Goal: Transaction & Acquisition: Subscribe to service/newsletter

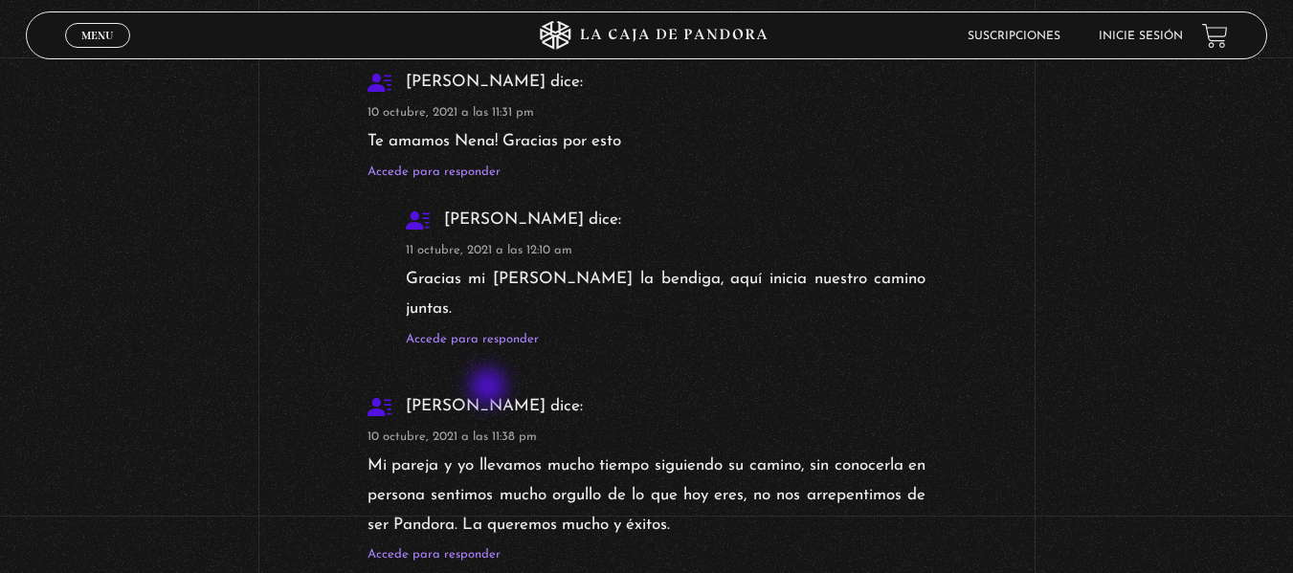
scroll to position [4306, 0]
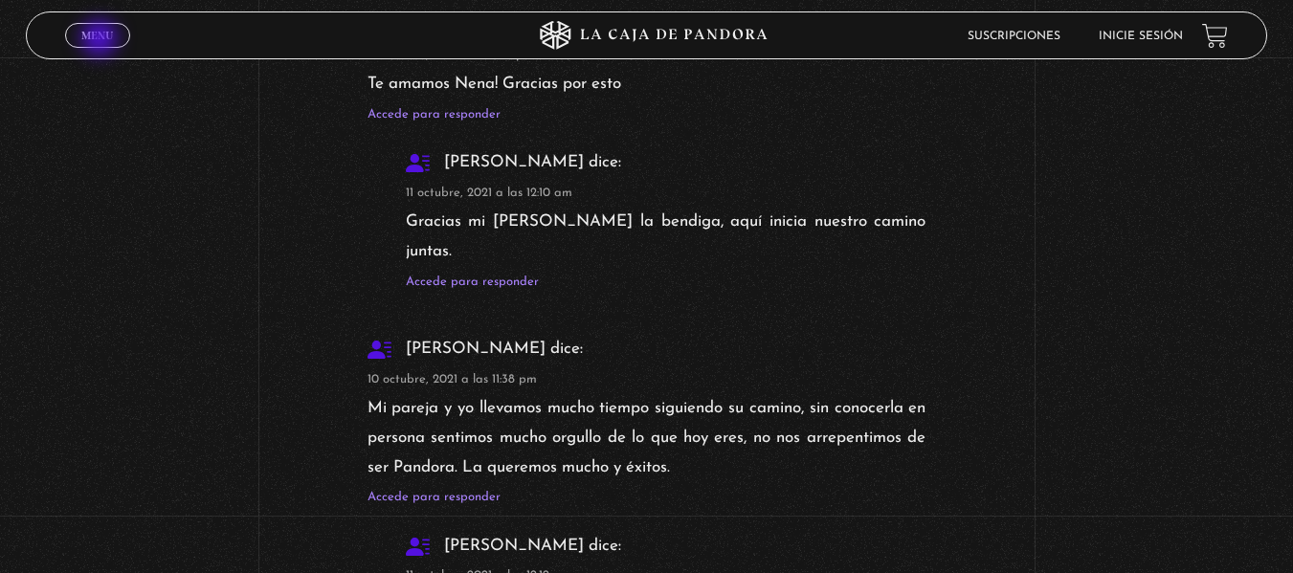
click at [101, 40] on span "Menu" at bounding box center [97, 35] width 32 height 11
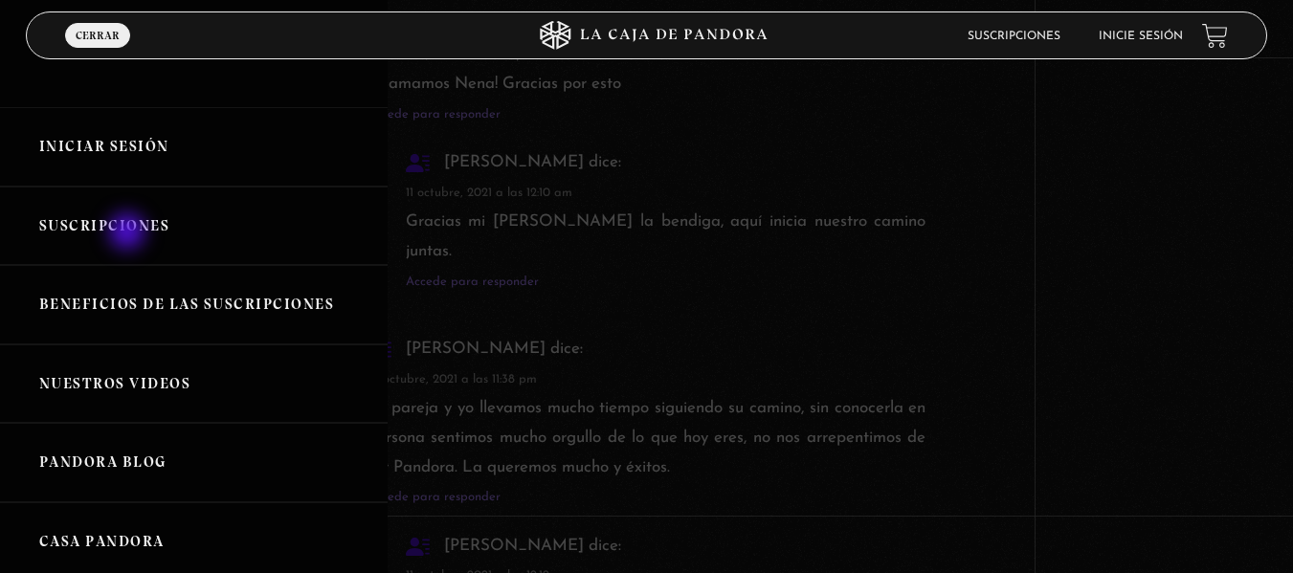
scroll to position [0, 0]
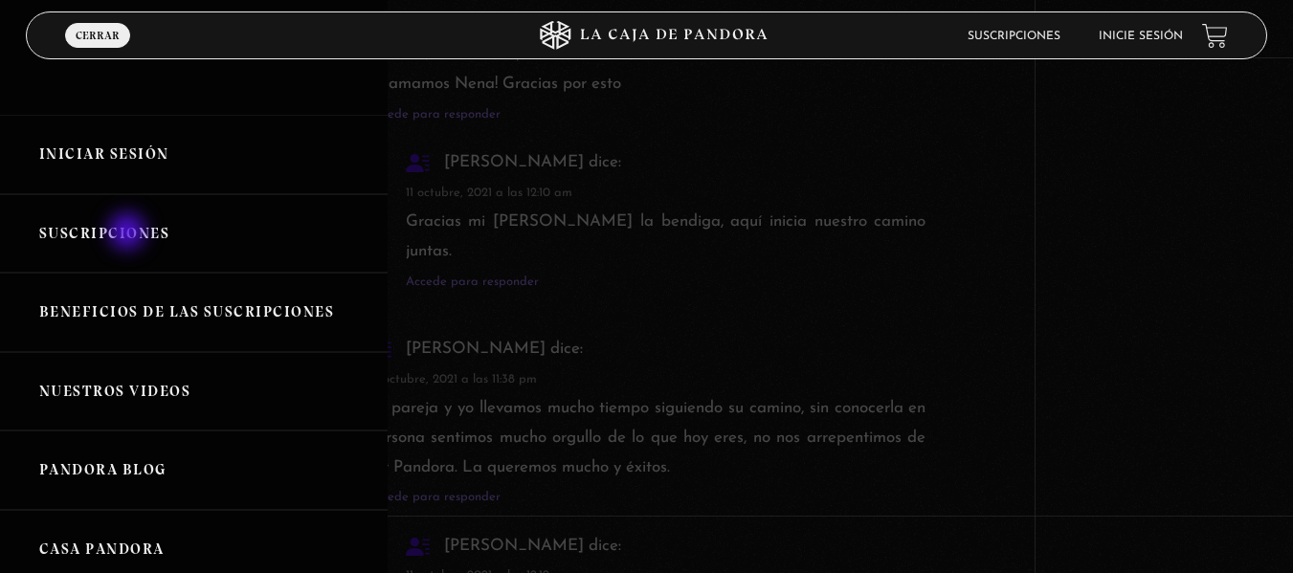
click at [129, 233] on link "Suscripciones" at bounding box center [194, 233] width 388 height 79
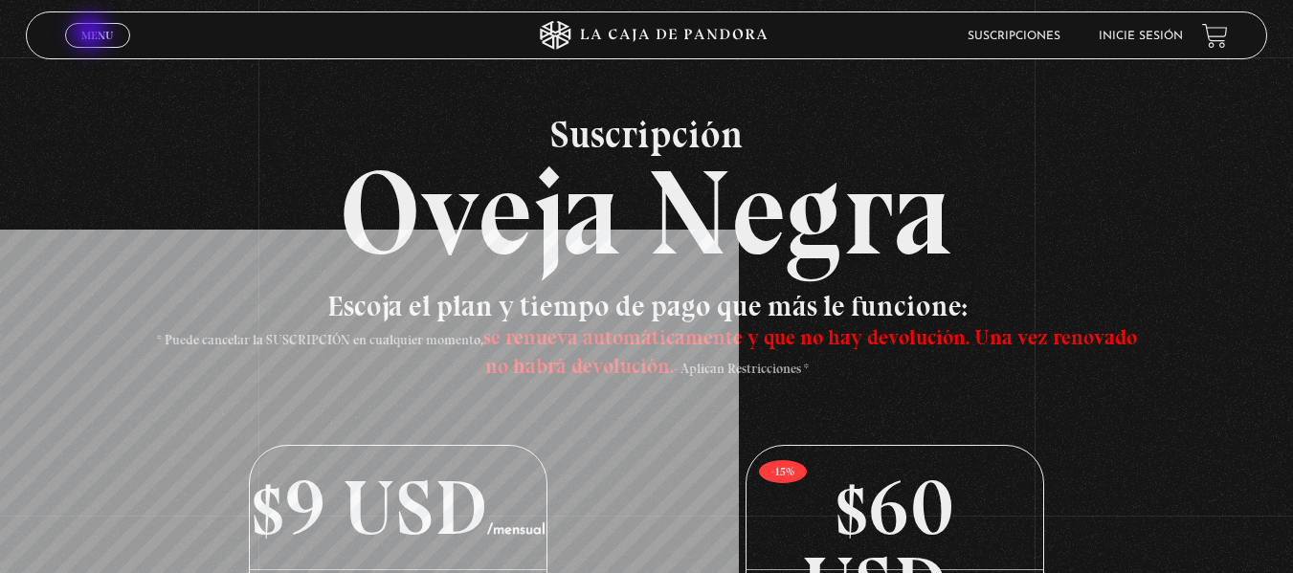
click at [92, 34] on span "Menu" at bounding box center [97, 35] width 32 height 11
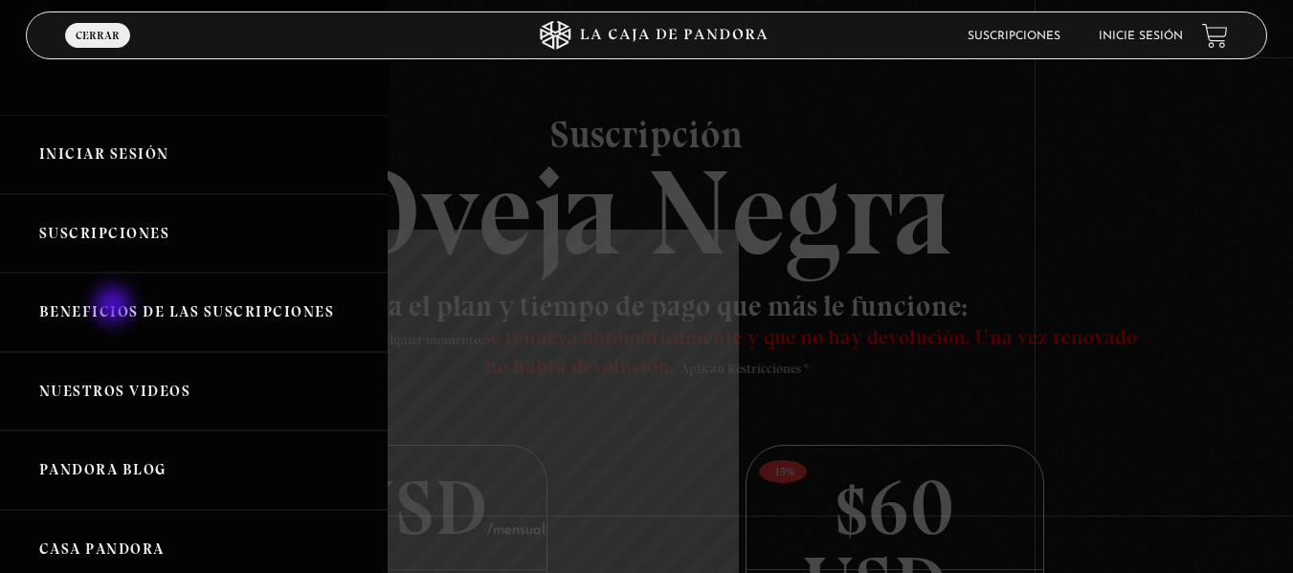
click at [115, 307] on link "Beneficios de las suscripciones" at bounding box center [194, 312] width 388 height 79
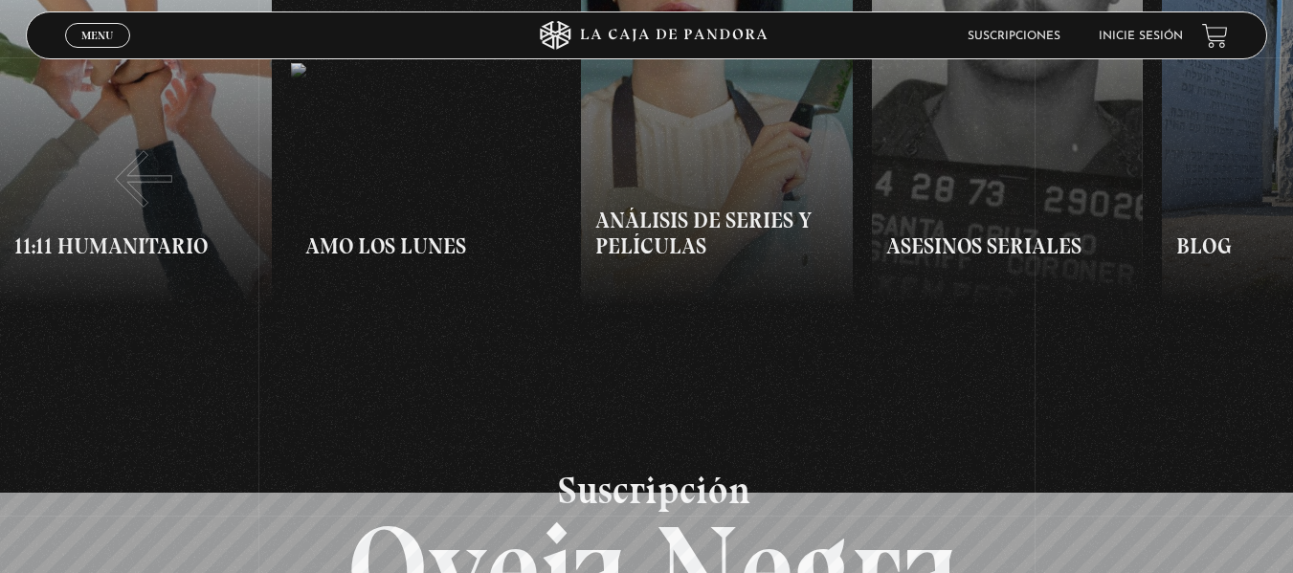
scroll to position [1244, 0]
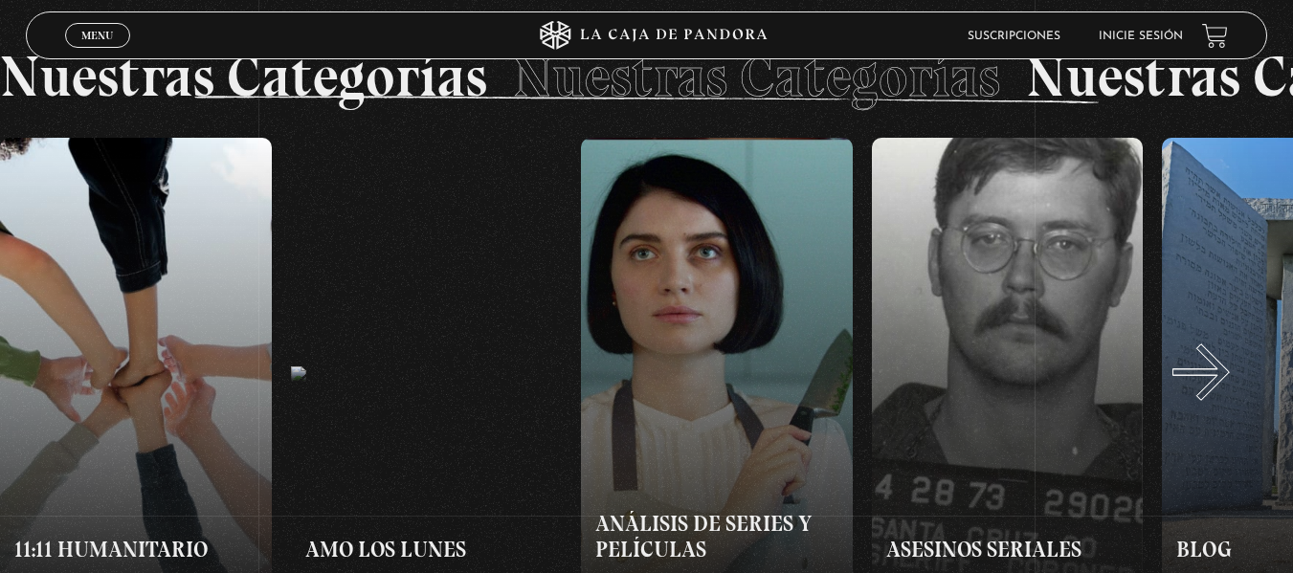
click at [1225, 391] on button "»" at bounding box center [970, 375] width 647 height 474
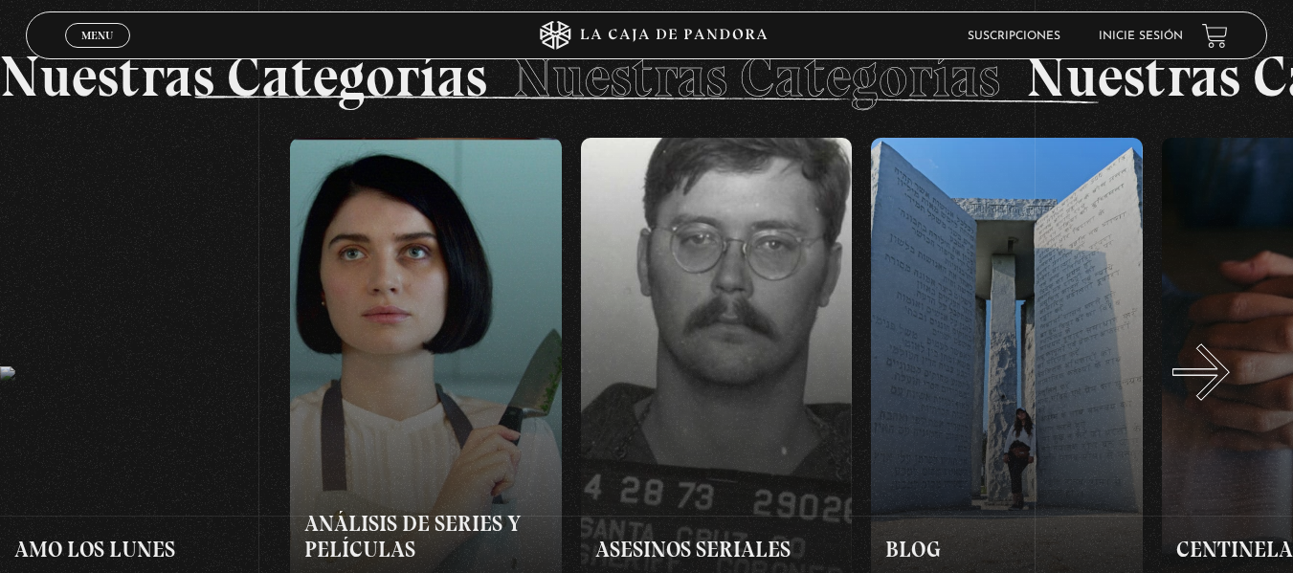
click at [1225, 391] on button "»" at bounding box center [970, 375] width 647 height 474
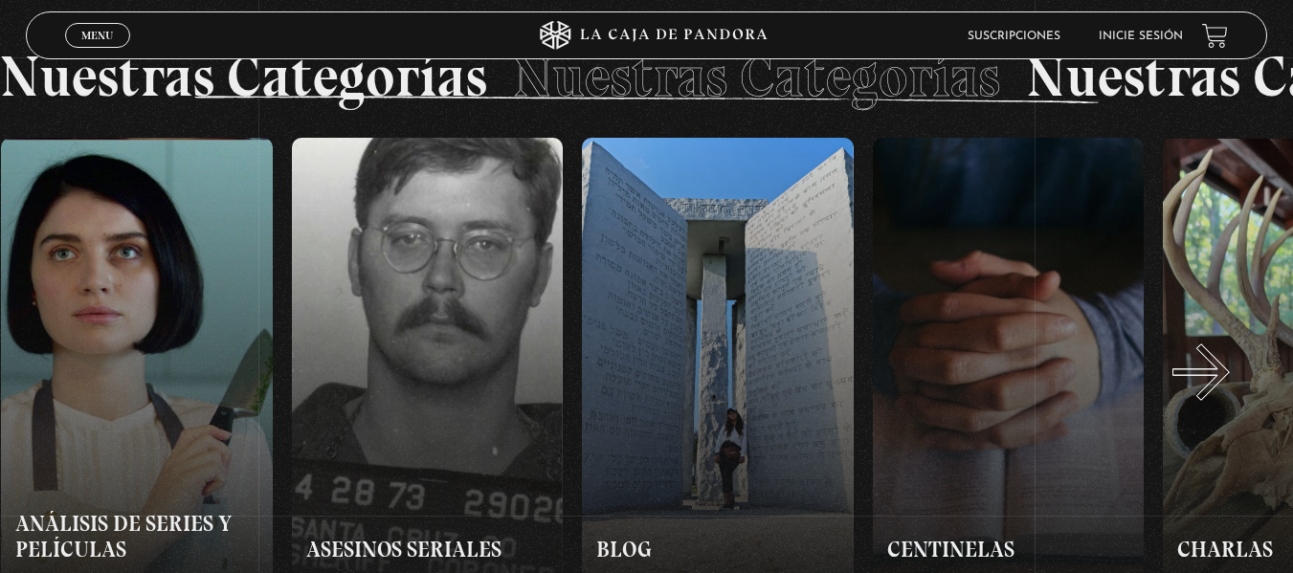
scroll to position [0, 581]
click at [1225, 391] on button "»" at bounding box center [970, 375] width 647 height 474
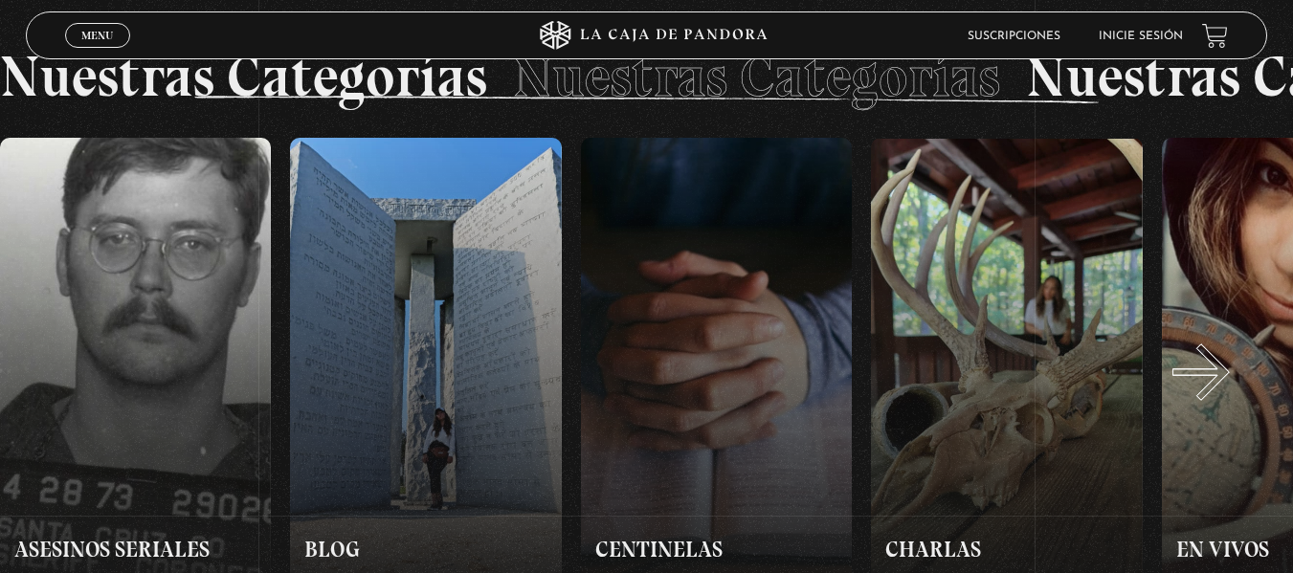
click at [1225, 391] on button "»" at bounding box center [970, 375] width 647 height 474
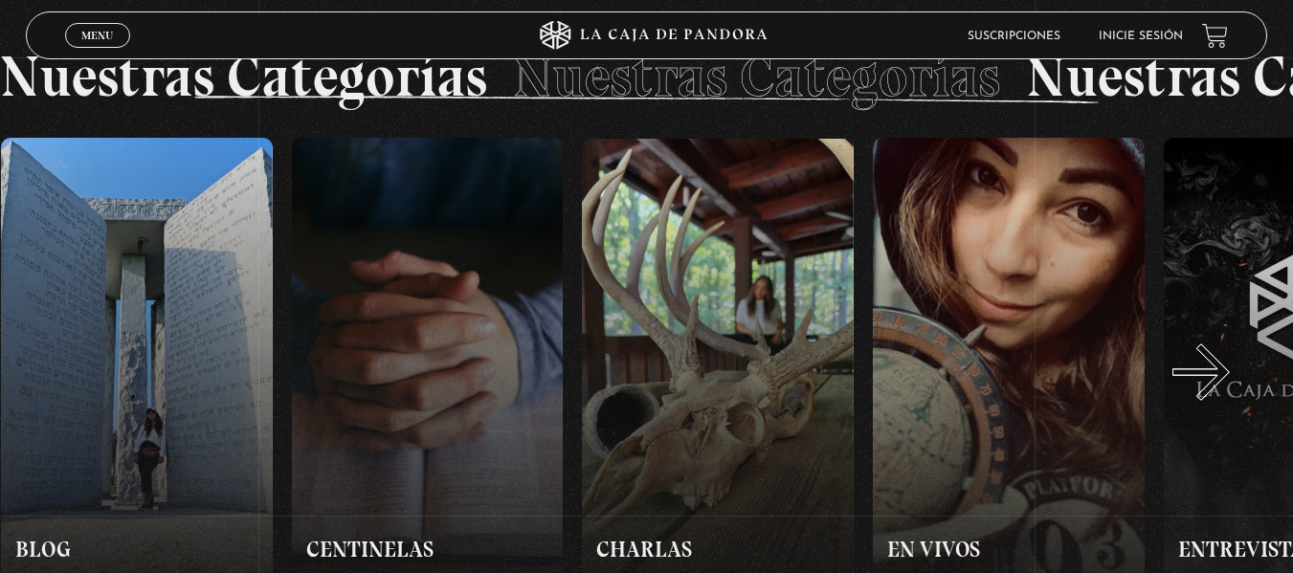
scroll to position [0, 1162]
click at [1225, 391] on button "»" at bounding box center [970, 375] width 647 height 474
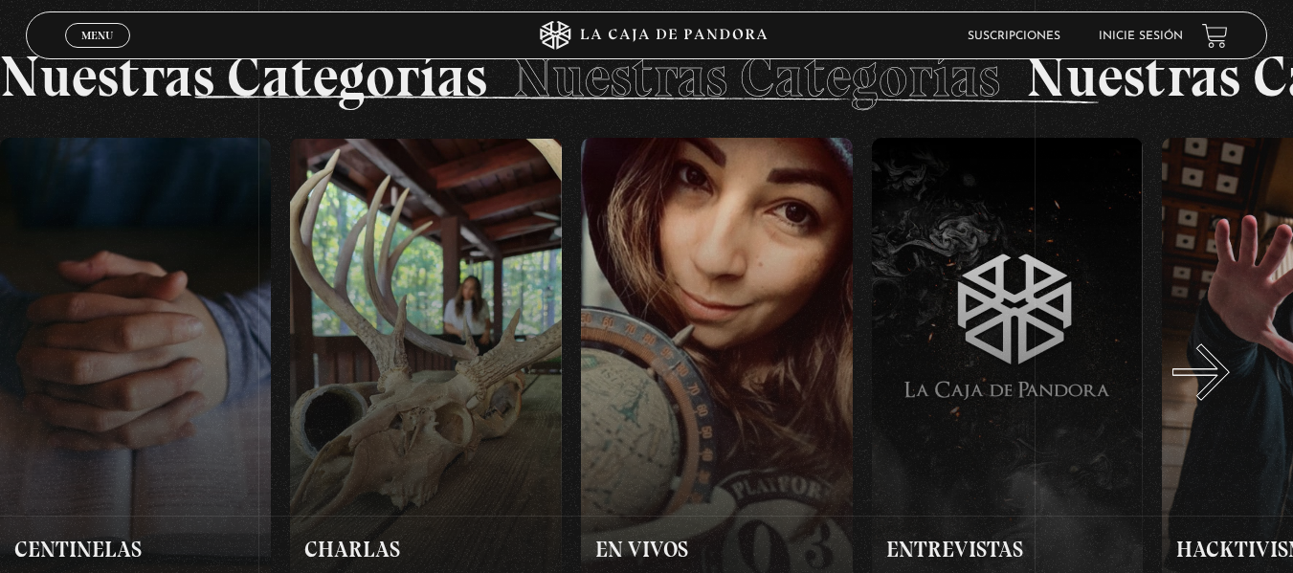
click at [1225, 391] on button "»" at bounding box center [970, 375] width 647 height 474
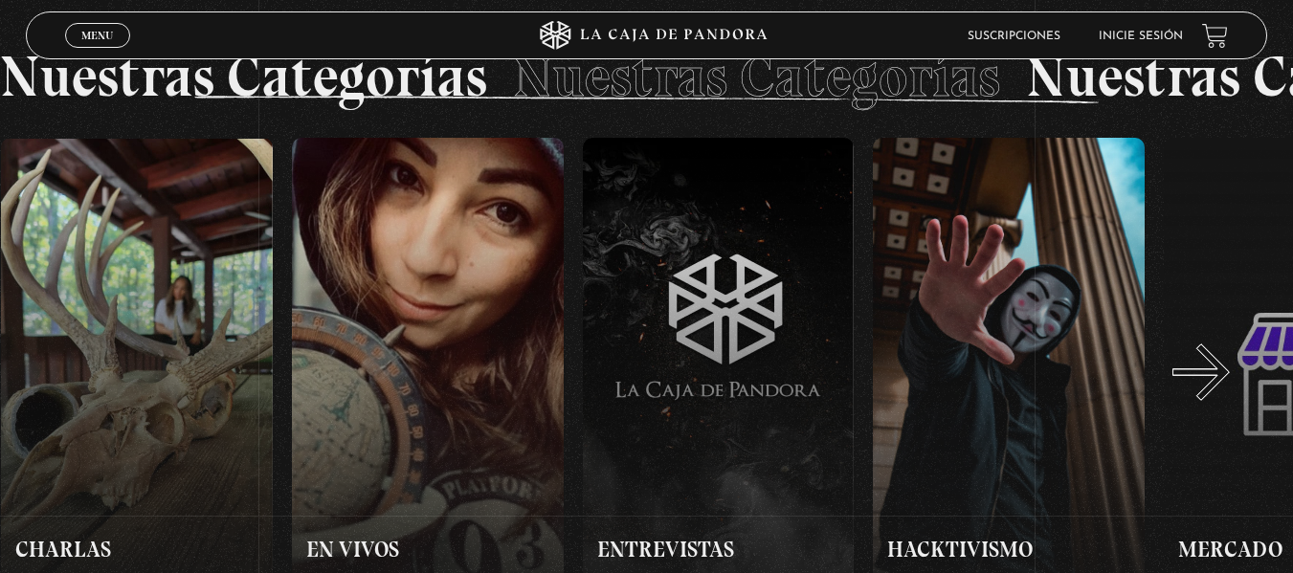
scroll to position [0, 1743]
click at [1225, 391] on button "»" at bounding box center [970, 375] width 647 height 474
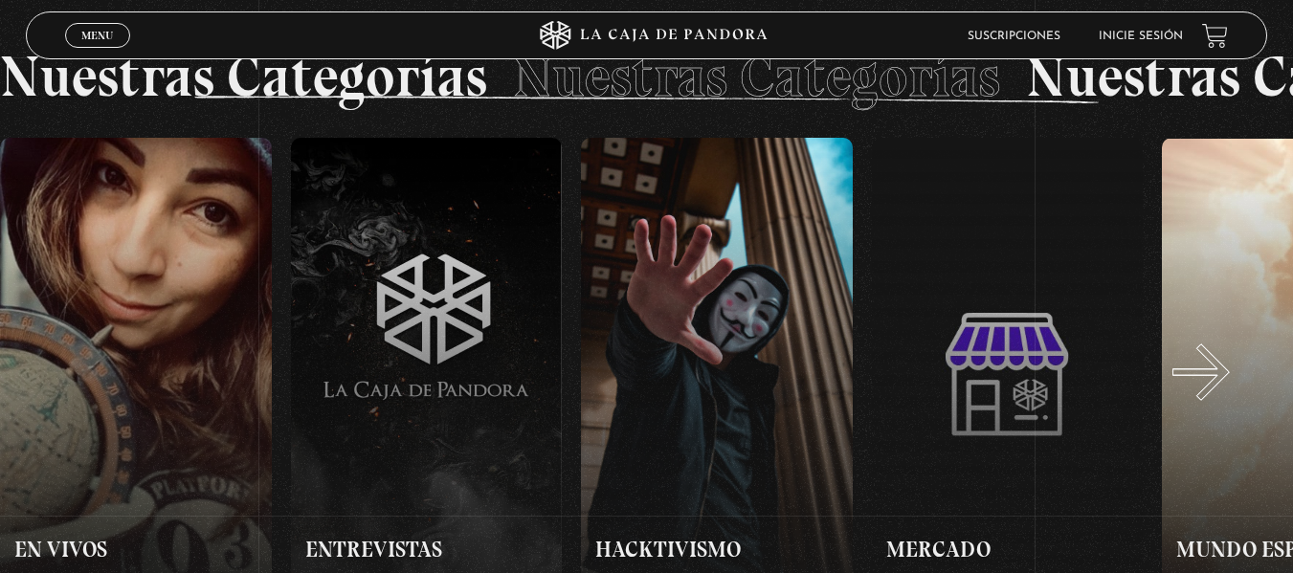
click at [1225, 391] on button "»" at bounding box center [970, 375] width 647 height 474
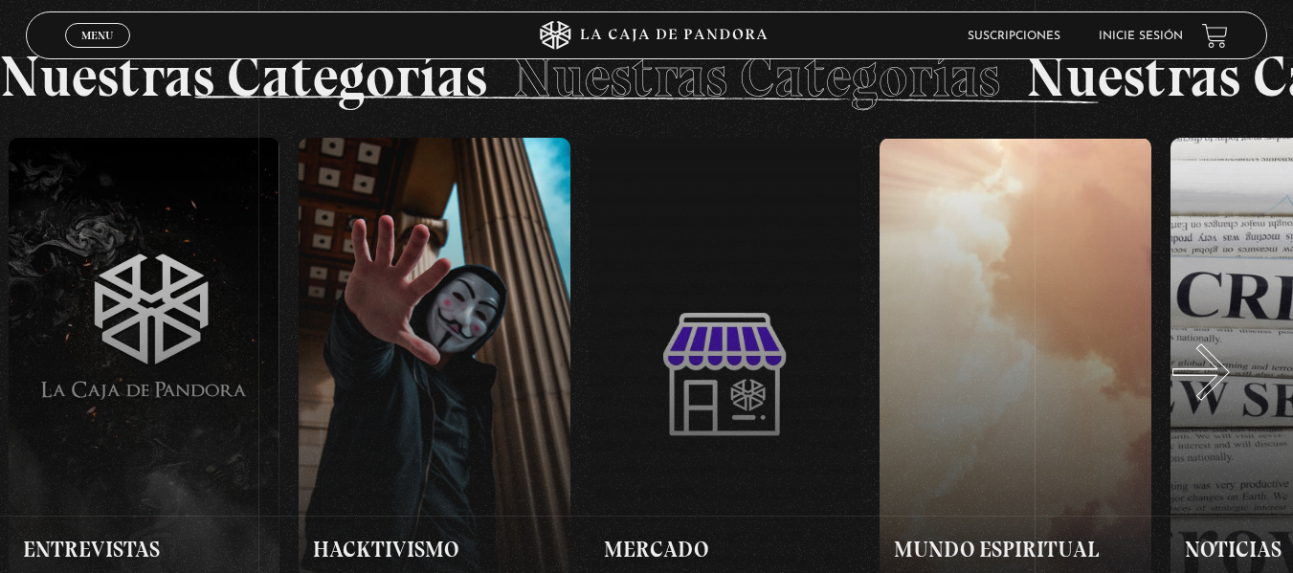
scroll to position [0, 2323]
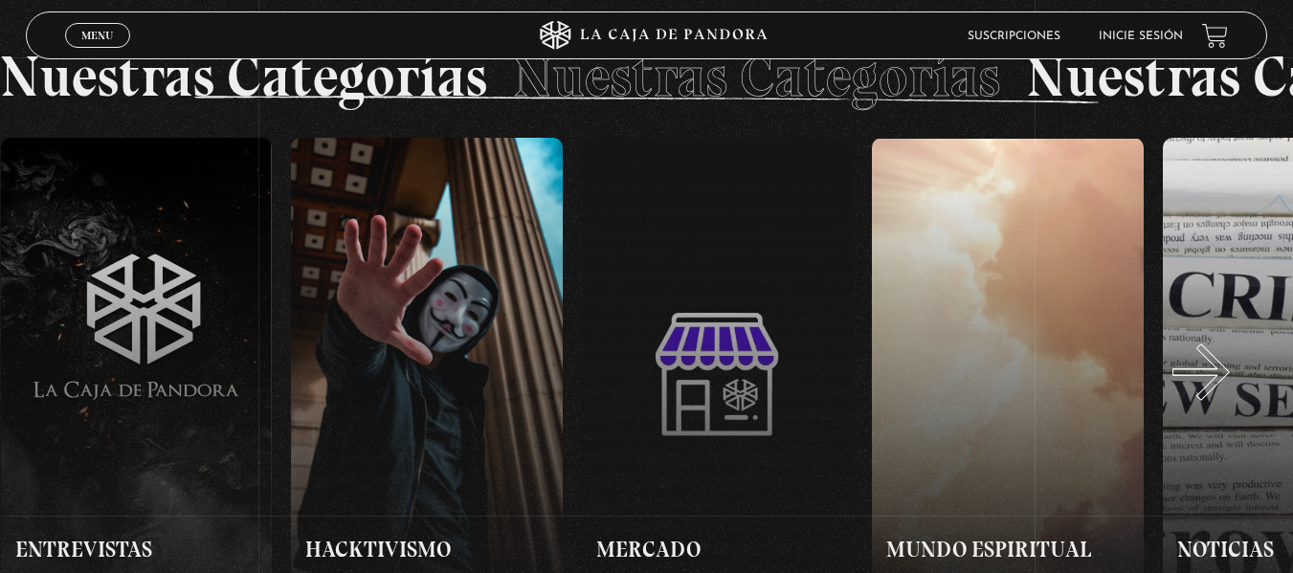
click at [1225, 391] on button "»" at bounding box center [970, 375] width 647 height 474
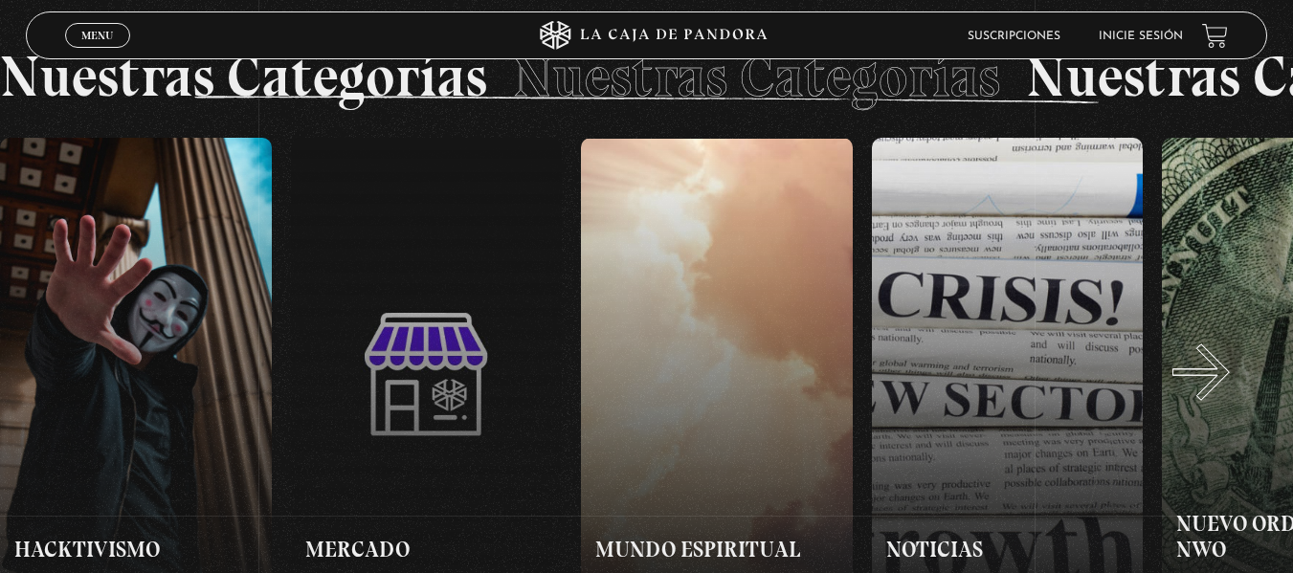
click at [1225, 391] on button "»" at bounding box center [970, 375] width 647 height 474
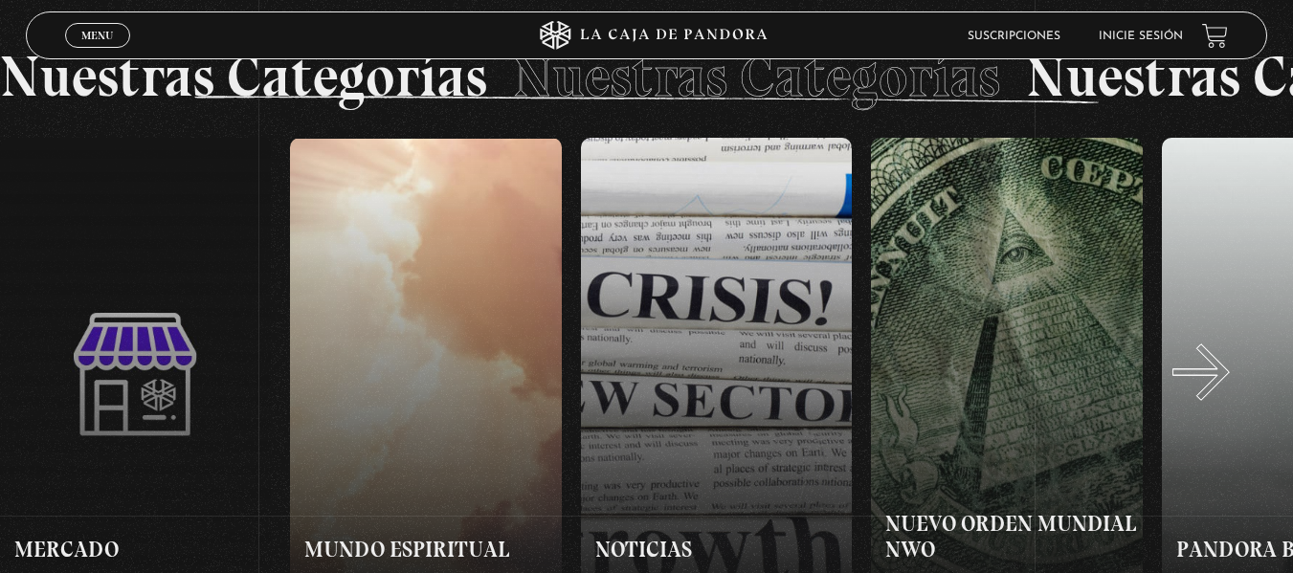
click at [1225, 391] on button "»" at bounding box center [970, 375] width 647 height 474
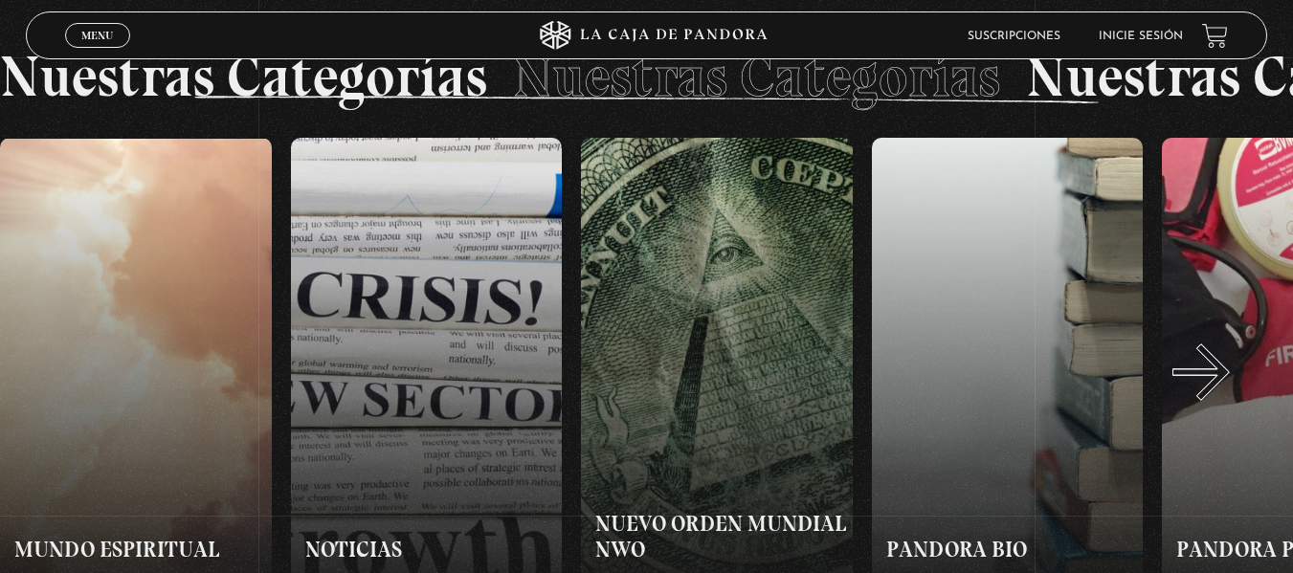
click at [1225, 391] on button "»" at bounding box center [970, 375] width 647 height 474
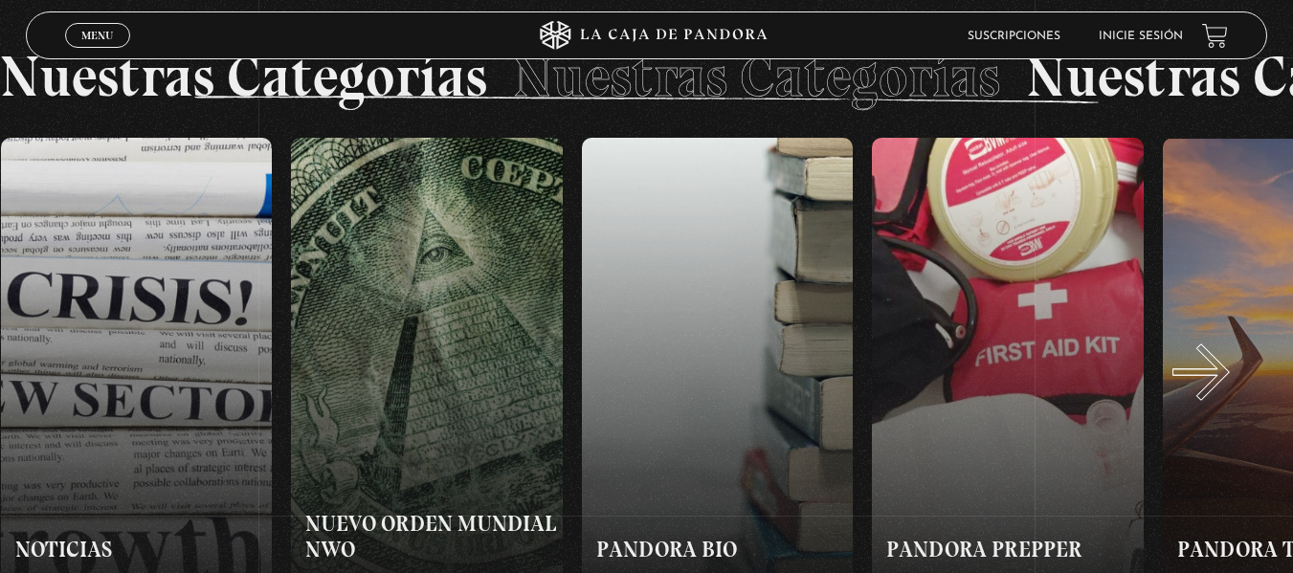
scroll to position [0, 3486]
click at [1225, 391] on button "»" at bounding box center [970, 375] width 647 height 474
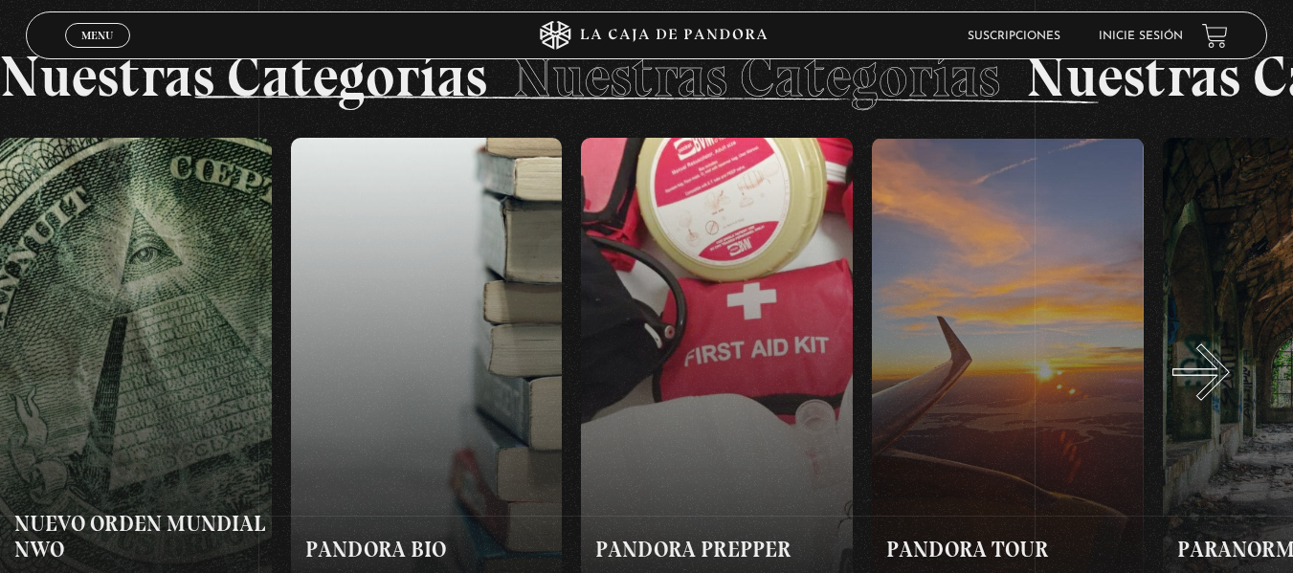
click at [1225, 391] on button "»" at bounding box center [970, 375] width 647 height 474
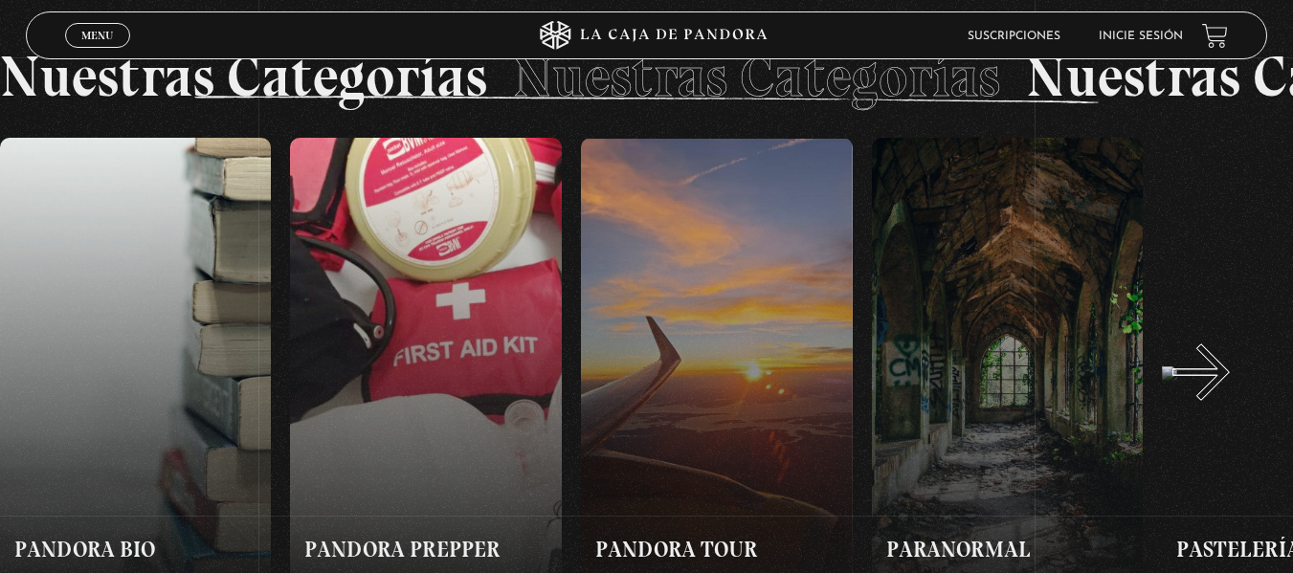
click at [1225, 391] on button "»" at bounding box center [970, 375] width 647 height 474
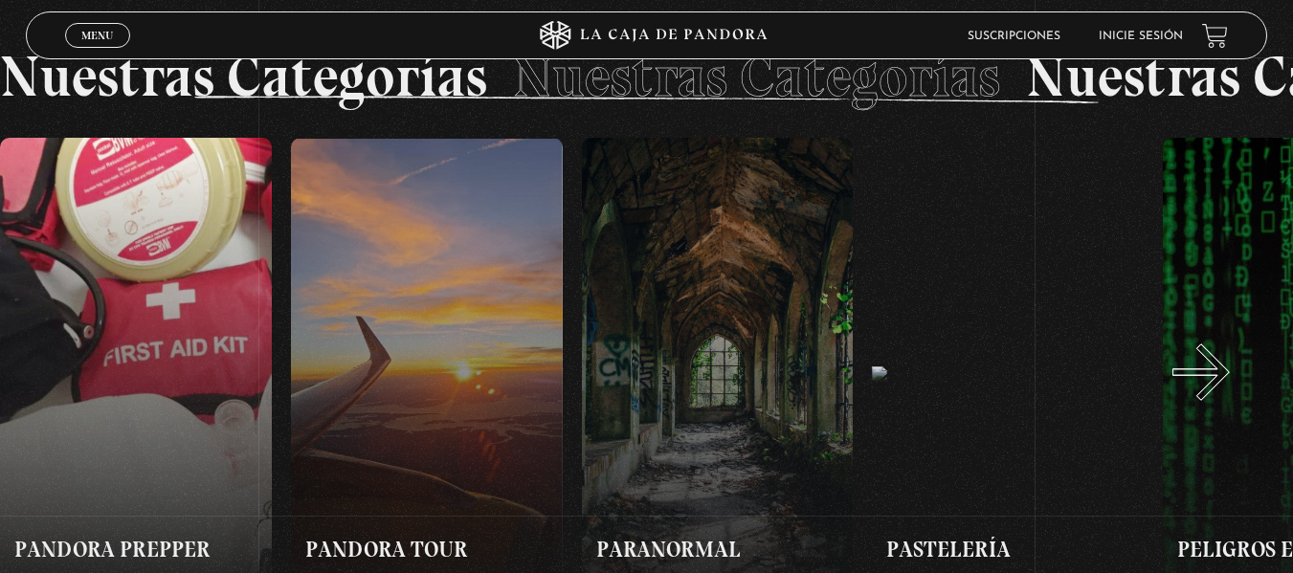
click at [1225, 391] on button "»" at bounding box center [970, 375] width 647 height 474
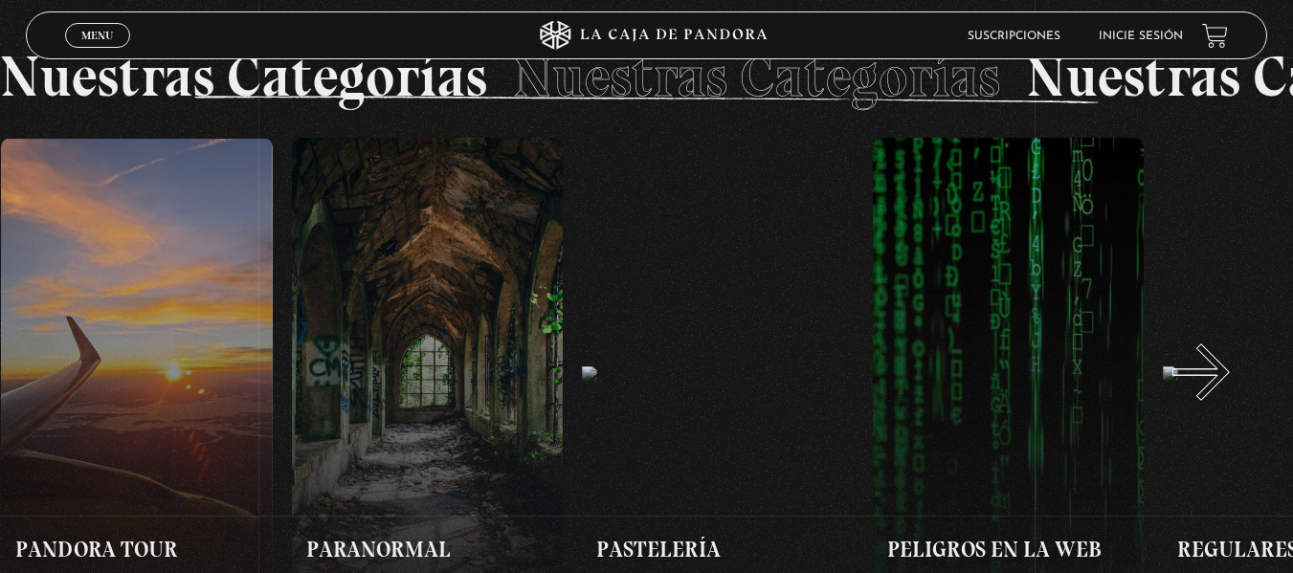
scroll to position [0, 4648]
click at [1225, 391] on button "»" at bounding box center [970, 375] width 647 height 474
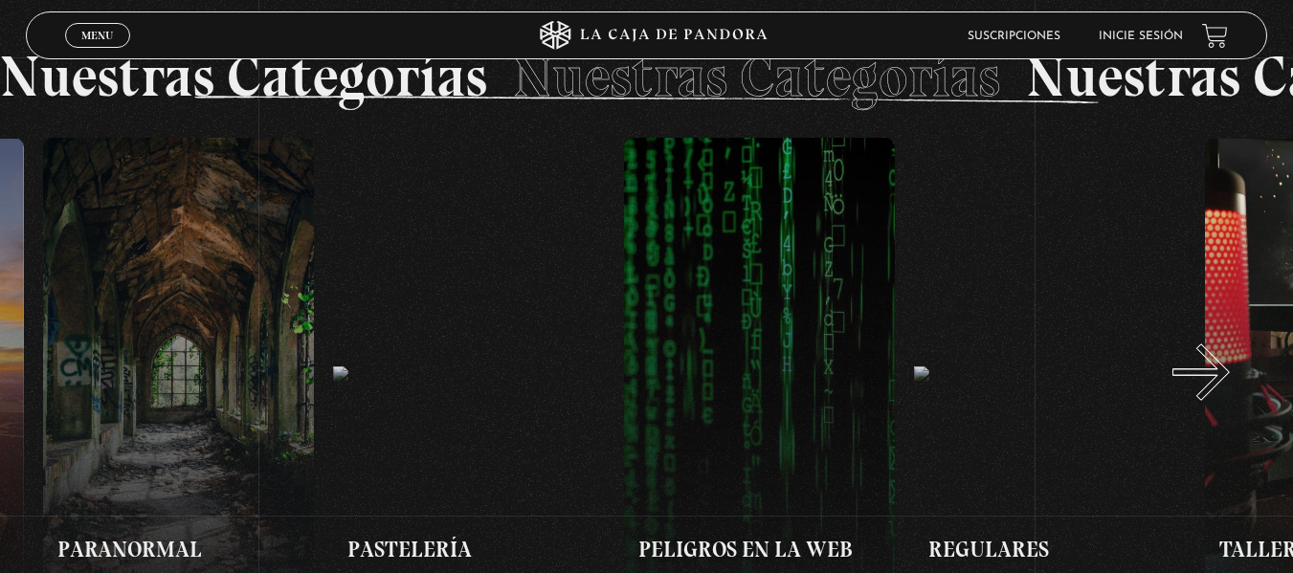
scroll to position [0, 4938]
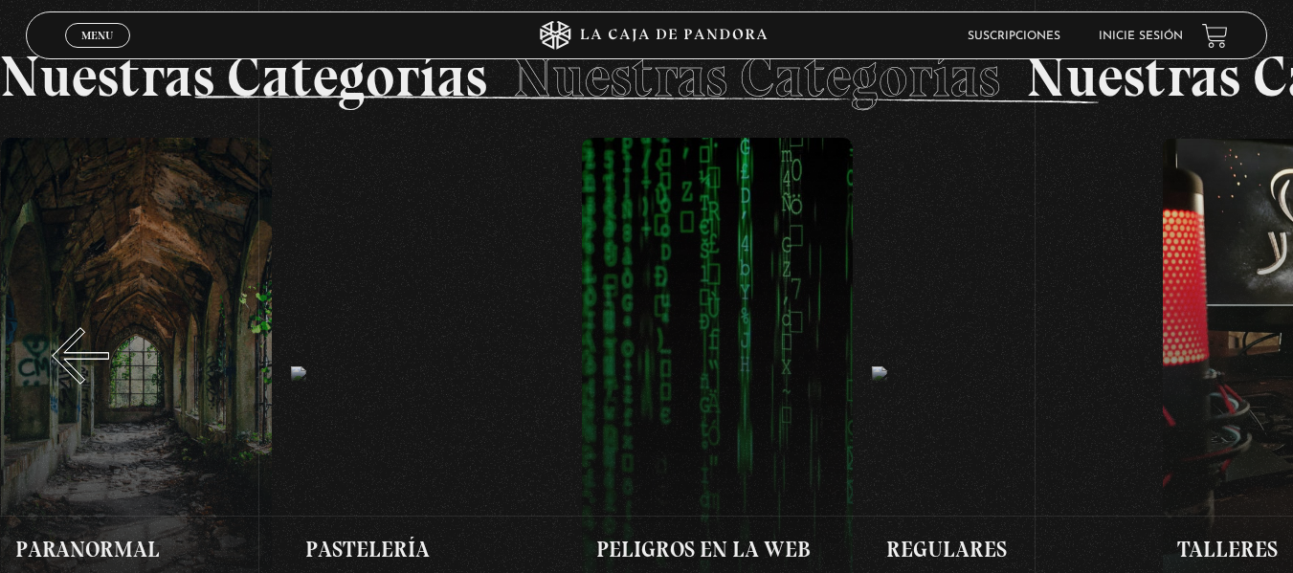
click at [47, 318] on button "«" at bounding box center [323, 375] width 647 height 474
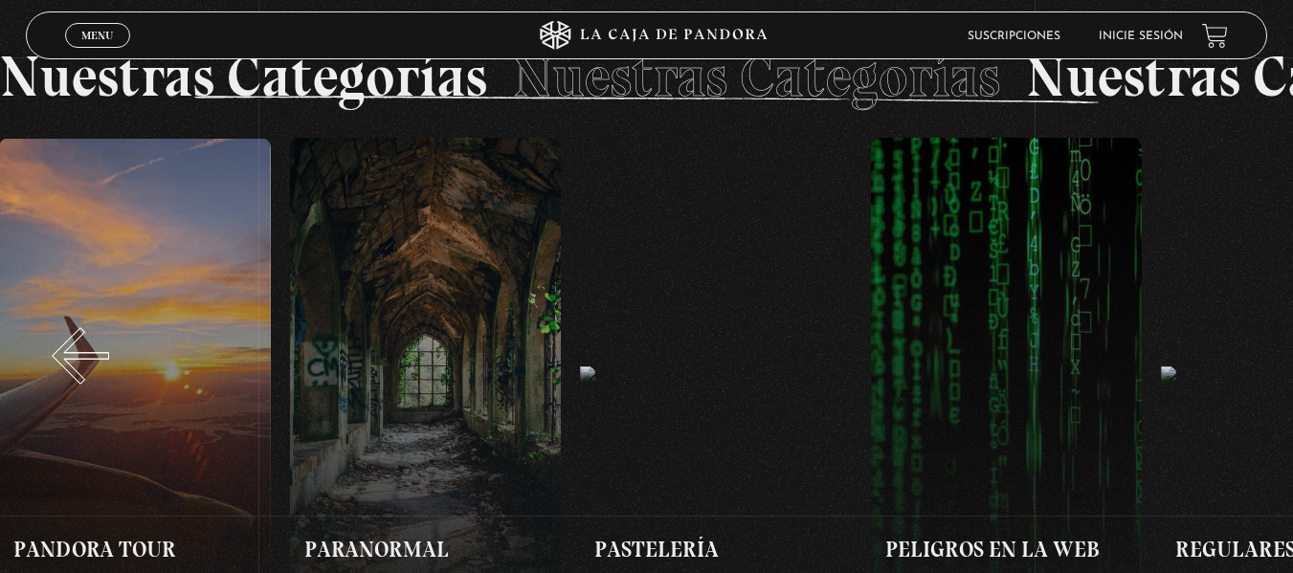
scroll to position [0, 4648]
